Goal: Book appointment/travel/reservation

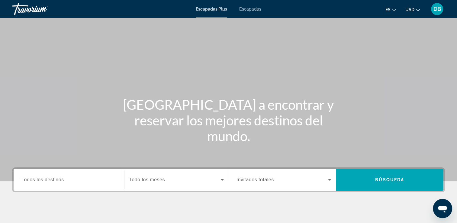
click at [252, 9] on span "Escapadas" at bounding box center [250, 9] width 22 height 5
click at [70, 177] on input "Destination Todos los destinos" at bounding box center [68, 179] width 95 height 7
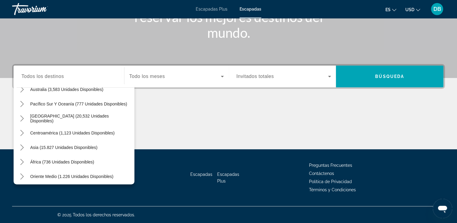
scroll to position [98, 0]
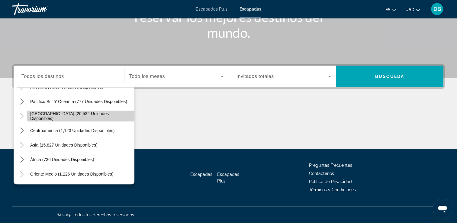
click at [85, 117] on span "[GEOGRAPHIC_DATA] (20,532 unidades disponibles)" at bounding box center [80, 116] width 101 height 10
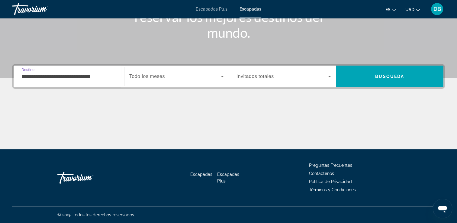
click at [116, 72] on div "**********" at bounding box center [69, 76] width 105 height 17
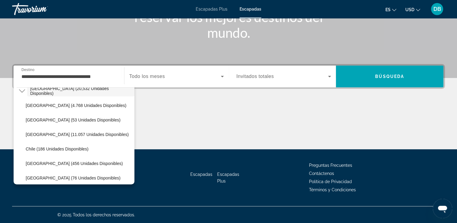
scroll to position [126, 0]
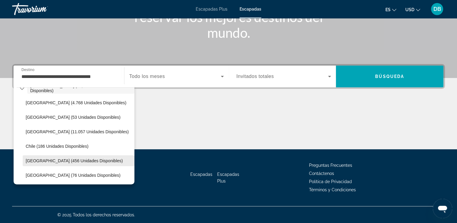
click at [90, 160] on span "[GEOGRAPHIC_DATA] (456 unidades disponibles)" at bounding box center [74, 160] width 97 height 5
type input "**********"
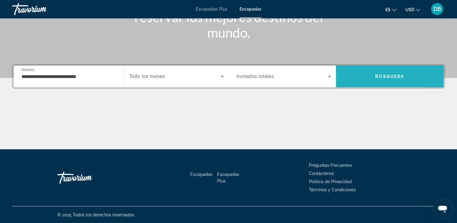
click at [357, 75] on span "Buscar" at bounding box center [390, 76] width 108 height 15
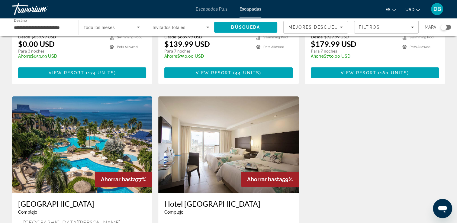
scroll to position [181, 0]
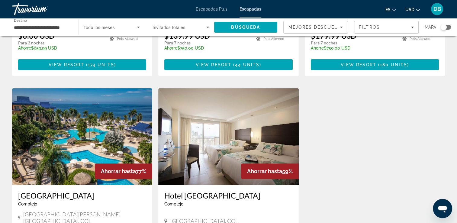
click at [80, 131] on img "Contenido principal" at bounding box center [82, 136] width 140 height 97
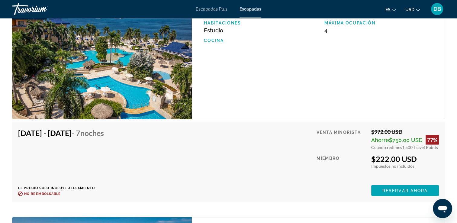
scroll to position [1044, 0]
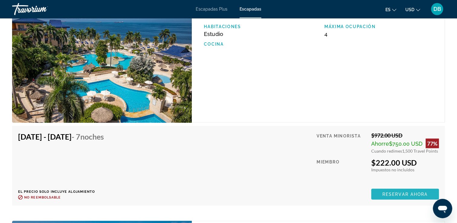
click at [403, 192] on span "Reservar ahora" at bounding box center [404, 194] width 45 height 5
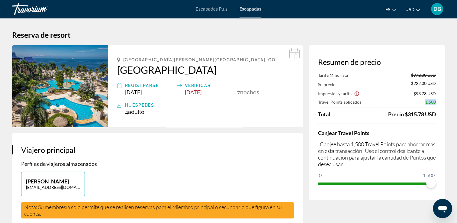
drag, startPoint x: 421, startPoint y: 102, endPoint x: 438, endPoint y: 102, distance: 16.6
click at [438, 102] on div "Resumen de precio Tarifa Minorista $972.00 USD Su precio $222.00 USD Impuestos …" at bounding box center [377, 122] width 136 height 155
drag, startPoint x: 438, startPoint y: 102, endPoint x: 437, endPoint y: 85, distance: 16.6
click at [437, 85] on div "Resumen de precio Tarifa Minorista $972.00 USD Su precio $222.00 USD Impuestos …" at bounding box center [377, 122] width 136 height 155
drag, startPoint x: 437, startPoint y: 85, endPoint x: 436, endPoint y: 95, distance: 9.4
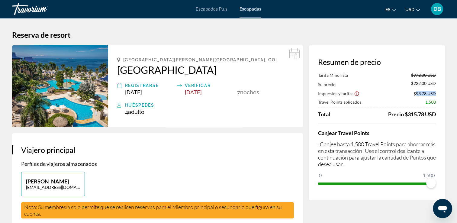
click at [436, 95] on div "Resumen de precio Tarifa Minorista $972.00 USD Su precio $222.00 USD Impuestos …" at bounding box center [377, 122] width 136 height 155
drag, startPoint x: 436, startPoint y: 95, endPoint x: 409, endPoint y: 115, distance: 33.5
click at [409, 115] on div "Precio $315.78 USD" at bounding box center [412, 114] width 48 height 7
drag, startPoint x: 408, startPoint y: 113, endPoint x: 434, endPoint y: 117, distance: 26.5
click at [434, 117] on div "Precio $315.78 USD" at bounding box center [412, 114] width 48 height 7
